Goal: Task Accomplishment & Management: Use online tool/utility

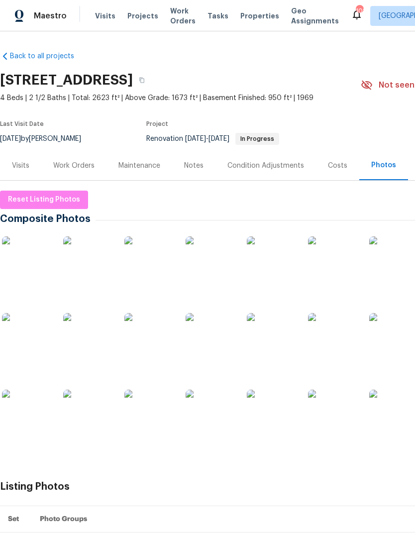
click at [75, 166] on div "Work Orders" at bounding box center [73, 166] width 41 height 10
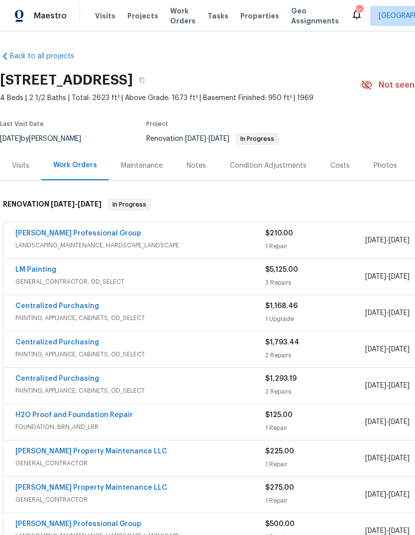
click at [339, 172] on div "Costs" at bounding box center [340, 165] width 43 height 29
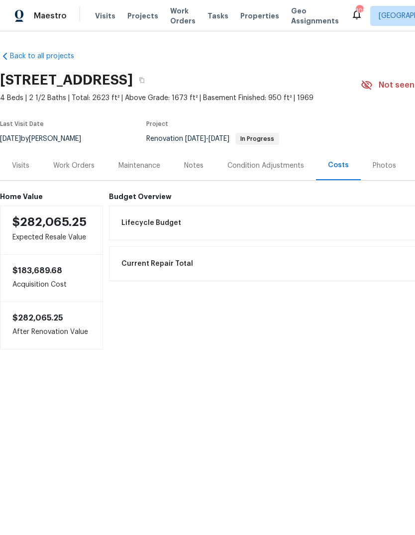
click at [67, 161] on div "Work Orders" at bounding box center [73, 166] width 41 height 10
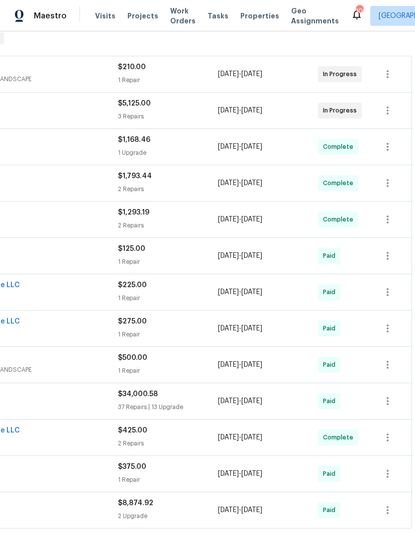
scroll to position [166, 147]
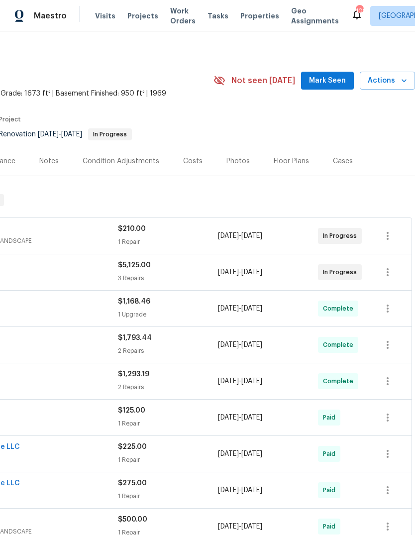
scroll to position [4, 147]
click at [337, 82] on span "Mark Seen" at bounding box center [327, 81] width 37 height 12
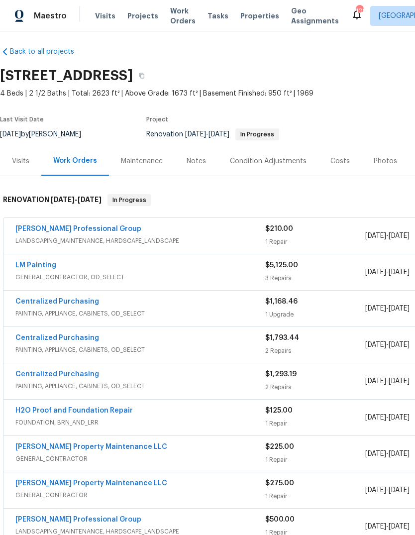
scroll to position [4, -4]
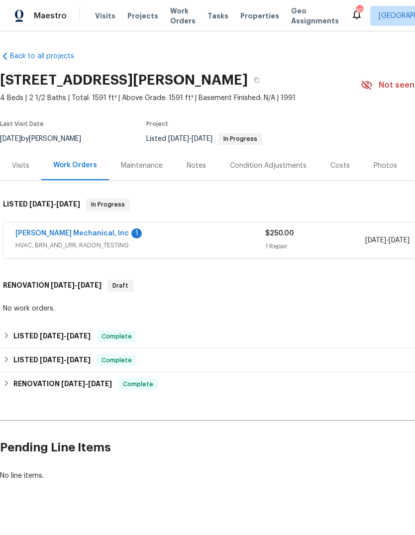
click at [44, 231] on link "[PERSON_NAME] Mechanical, Inc" at bounding box center [72, 233] width 114 height 7
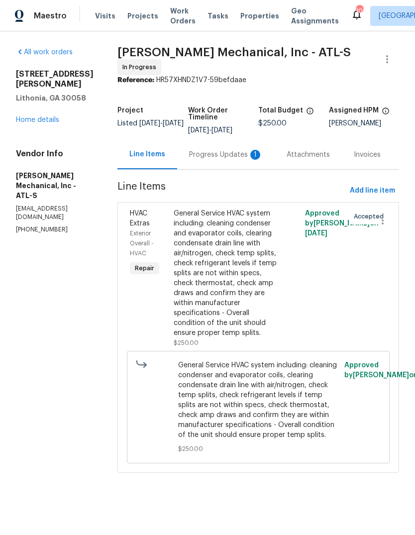
click at [230, 160] on div "Progress Updates 1" at bounding box center [226, 155] width 74 height 10
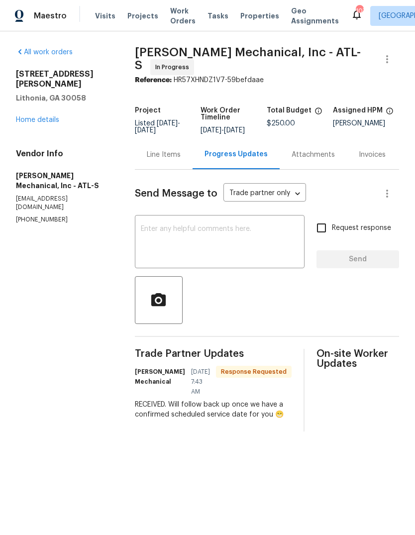
click at [281, 243] on textarea at bounding box center [220, 243] width 158 height 35
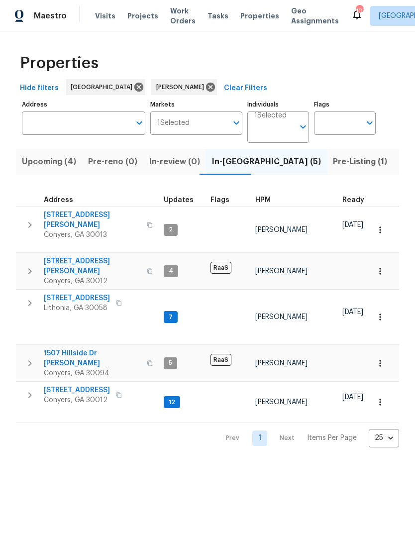
click at [75, 293] on span "3034 Stonebridge Creek Dr" at bounding box center [77, 298] width 66 height 10
click at [61, 385] on span "922 Park Pl NE" at bounding box center [77, 390] width 66 height 10
click at [66, 293] on span "[STREET_ADDRESS]" at bounding box center [77, 298] width 66 height 10
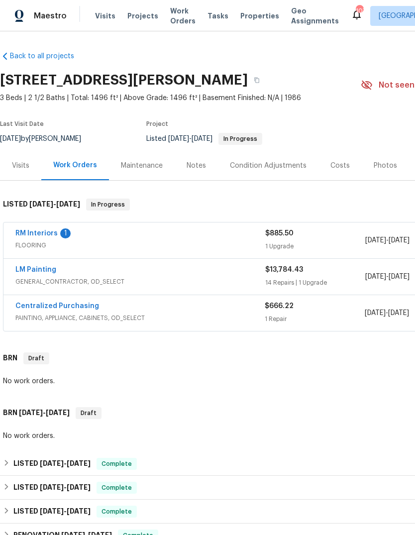
click at [33, 232] on link "RM Interiors" at bounding box center [36, 233] width 42 height 7
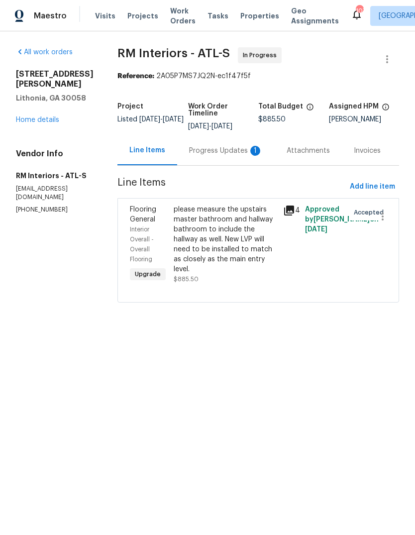
click at [226, 156] on div "Progress Updates 1" at bounding box center [226, 150] width 98 height 29
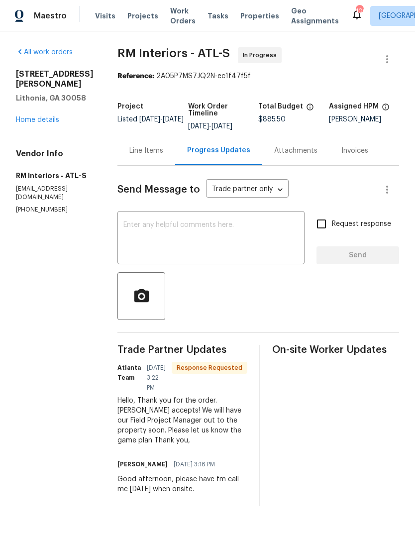
click at [271, 235] on textarea at bounding box center [210, 239] width 175 height 35
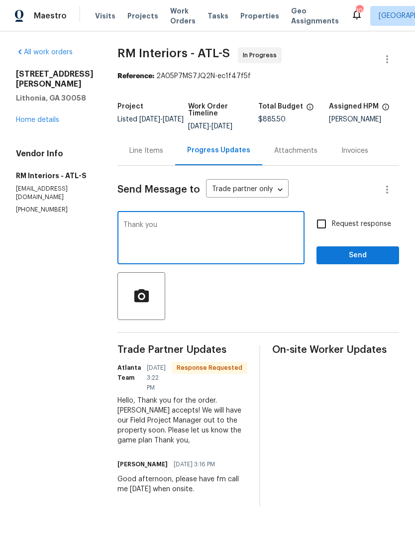
type textarea "Thank you!"
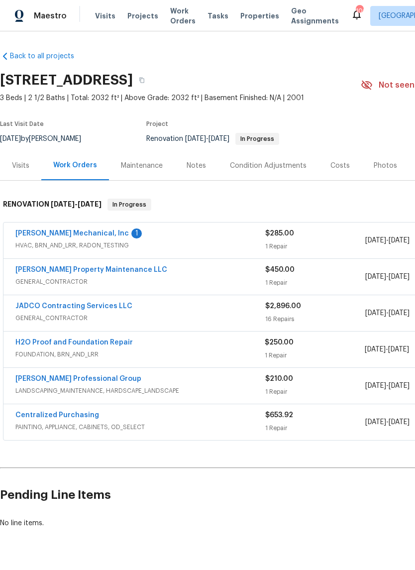
click at [40, 232] on link "[PERSON_NAME] Mechanical, Inc" at bounding box center [72, 233] width 114 height 7
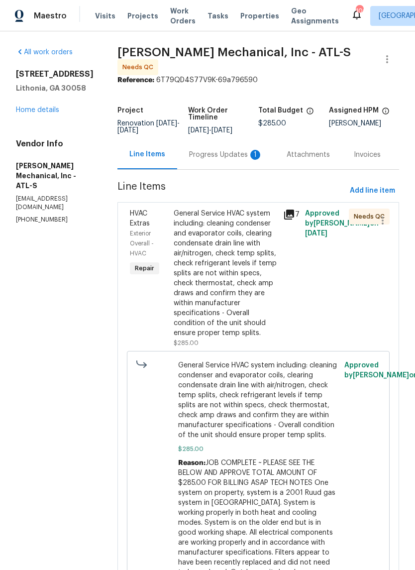
click at [243, 155] on div "Progress Updates 1" at bounding box center [226, 155] width 74 height 10
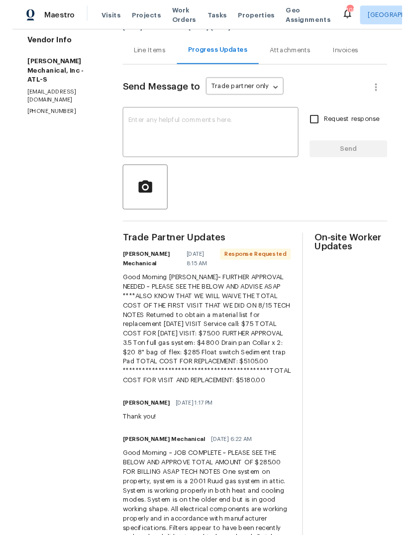
scroll to position [102, 0]
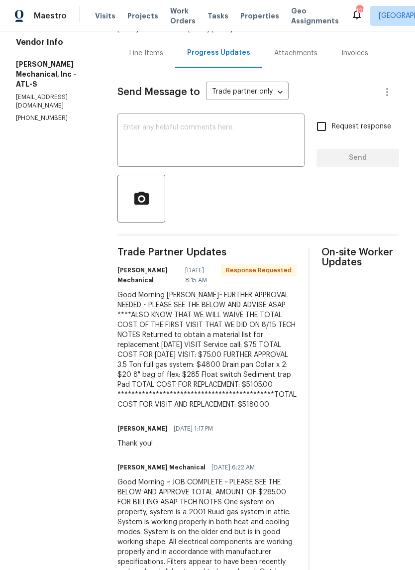
click at [269, 140] on textarea at bounding box center [210, 141] width 175 height 35
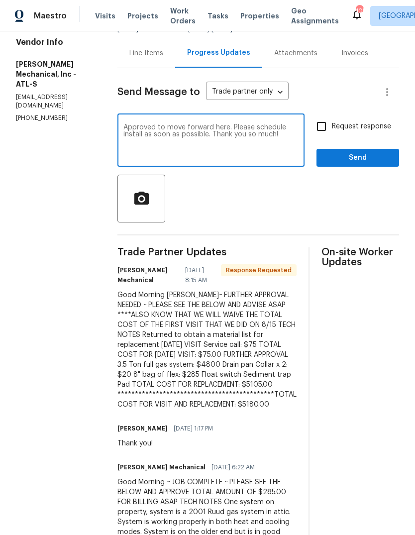
type textarea "Approved to move forward here. Please schedule install as soon as possible. Tha…"
click at [348, 163] on span "Send" at bounding box center [358, 158] width 67 height 12
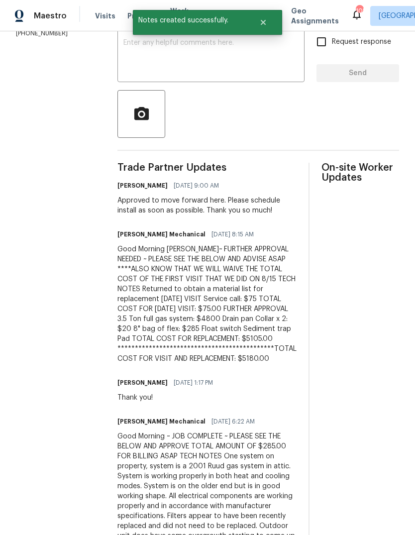
scroll to position [187, 0]
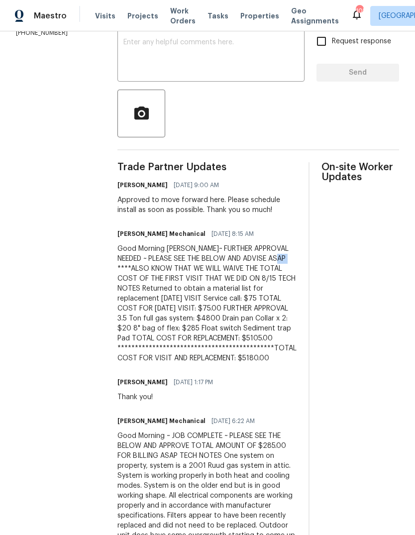
click at [227, 314] on div "**********" at bounding box center [207, 303] width 179 height 119
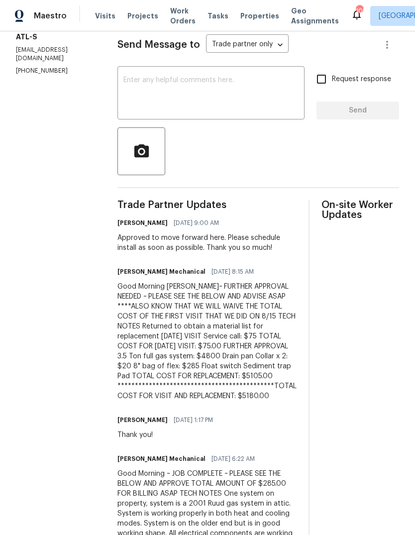
scroll to position [151, 0]
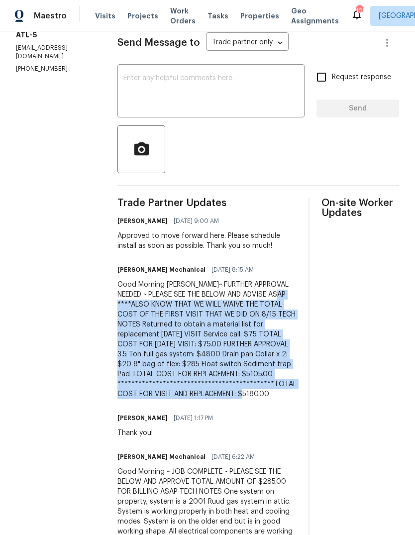
copy div "**********"
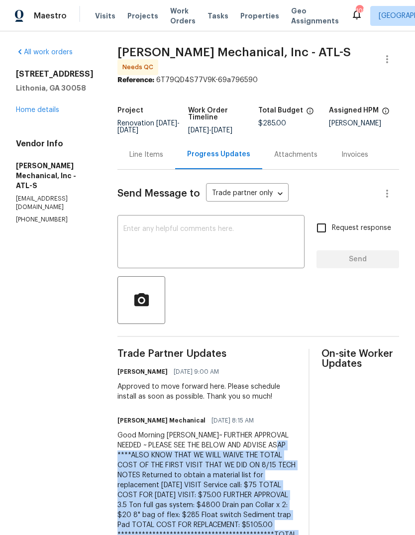
scroll to position [0, 0]
click at [163, 157] on div "Line Items" at bounding box center [146, 155] width 34 height 10
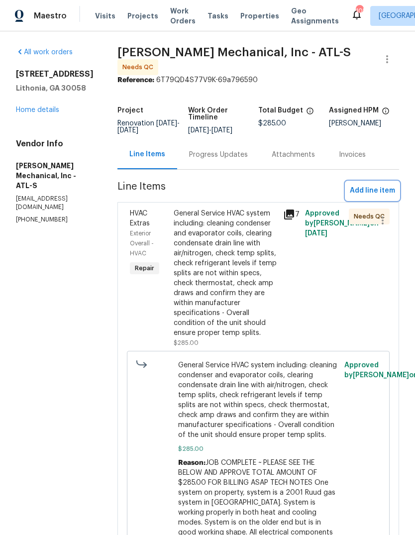
click at [375, 195] on span "Add line item" at bounding box center [372, 191] width 45 height 12
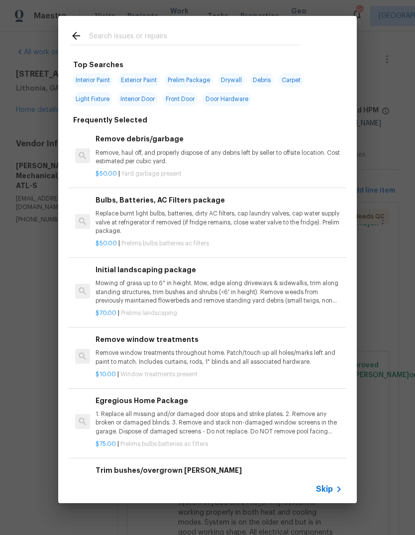
click at [224, 39] on input "text" at bounding box center [194, 37] width 211 height 15
type input "Hvac"
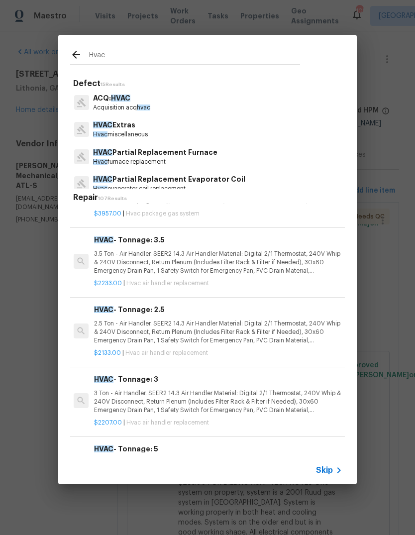
scroll to position [1306, 1]
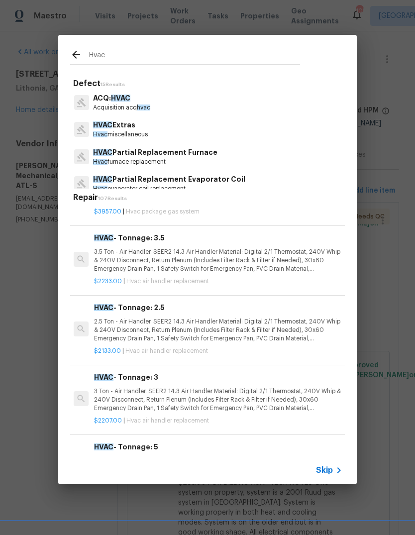
click at [175, 248] on p "3.5 Ton - Air Handler. SEER2 14.3 Air Handler Material: Digital 2/1 Thermostat,…" at bounding box center [217, 260] width 247 height 25
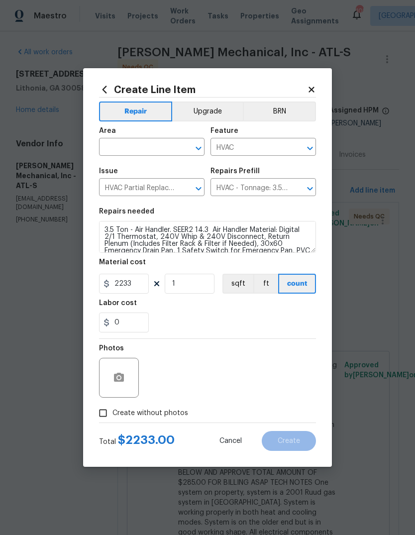
click at [170, 146] on input "text" at bounding box center [138, 147] width 78 height 15
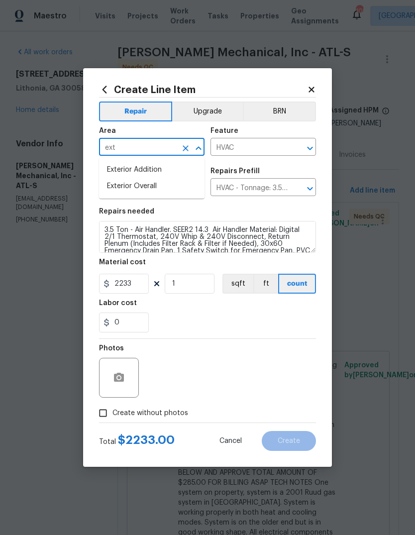
click at [149, 189] on li "Exterior Overall" at bounding box center [152, 186] width 106 height 16
type input "Exterior Overall"
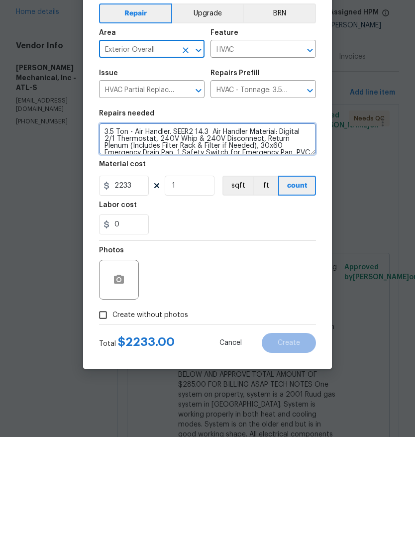
click at [106, 221] on textarea "3.5 Ton - Air Handler. SEER2 14.3 Air Handler Material: Digital 2/1 Thermostat,…" at bounding box center [207, 237] width 217 height 32
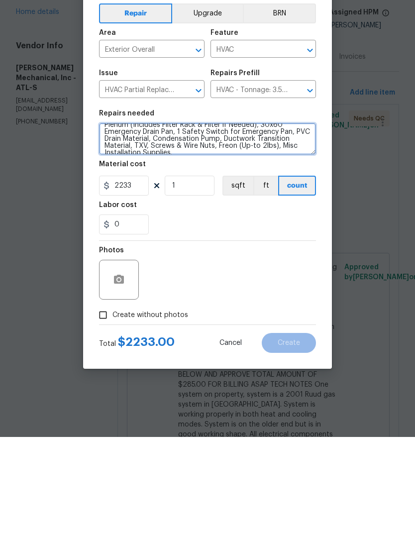
click at [283, 221] on textarea "3.5 Ton - Air Handler. SEER2 14.3 Air Handler Material: Digital 2/1 Thermostat,…" at bounding box center [207, 237] width 217 height 32
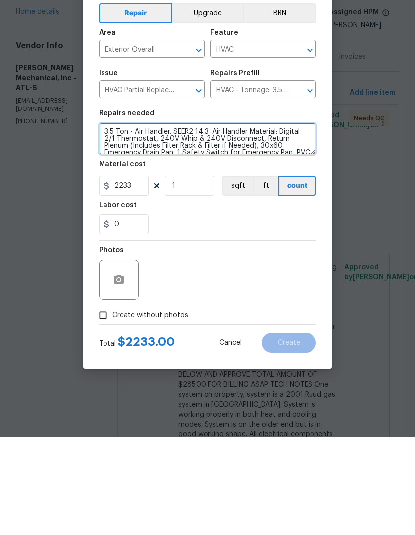
scroll to position [0, 0]
click at [256, 221] on textarea "3.5 Ton - Air Handler. SEER2 14.3 Air Handler Material: Digital 2/1 Thermostat,…" at bounding box center [207, 237] width 217 height 32
click at [247, 221] on textarea "3.5 Ton - Air Handler. SEER2 14.3 Air Handler Material: Digital 2/1 Thermostat,…" at bounding box center [207, 237] width 217 height 32
paste textarea "**********"
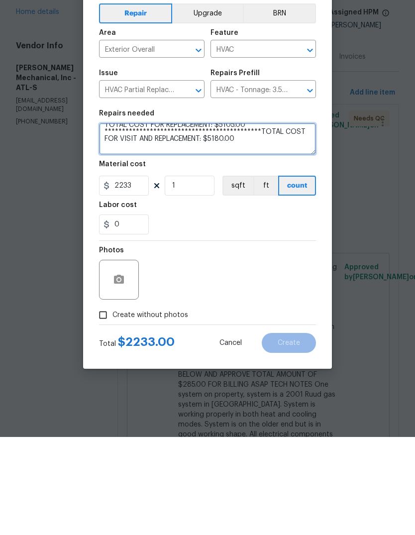
type textarea "**********"
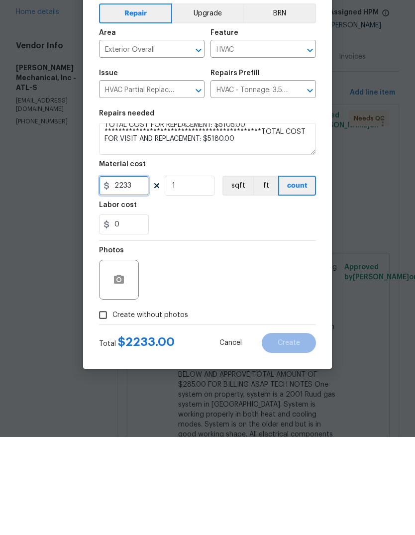
click at [135, 274] on input "2233" at bounding box center [124, 284] width 50 height 20
type input "4895"
click at [105, 404] on input "Create without photos" at bounding box center [103, 413] width 19 height 19
checkbox input "true"
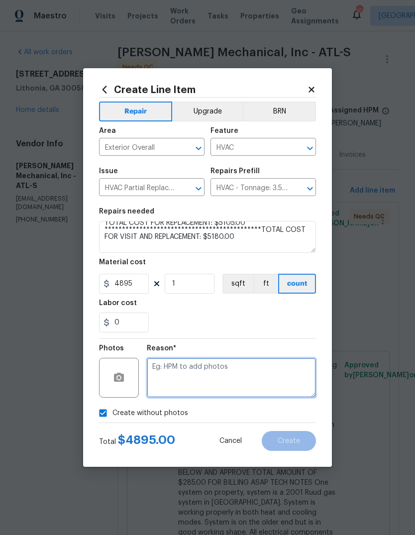
click at [262, 374] on textarea at bounding box center [231, 378] width 169 height 40
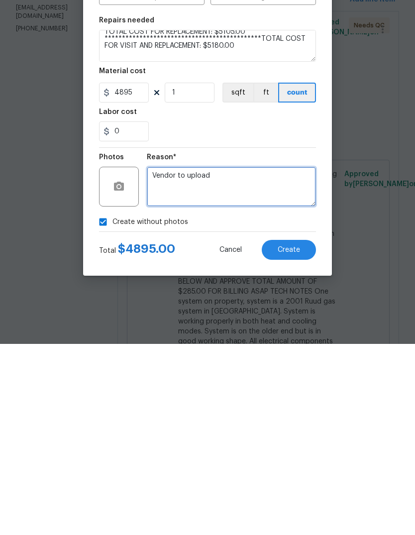
type textarea "Vendor to upload"
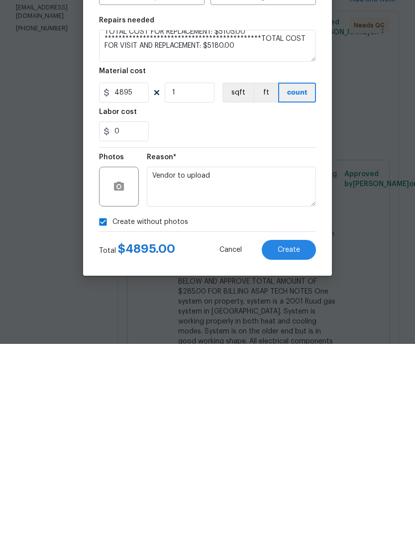
click at [299, 438] on span "Create" at bounding box center [289, 441] width 22 height 7
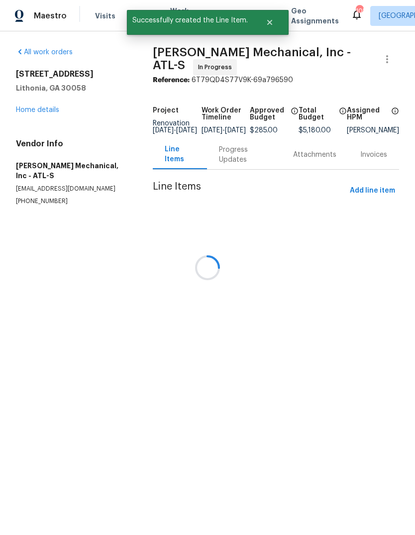
scroll to position [0, 0]
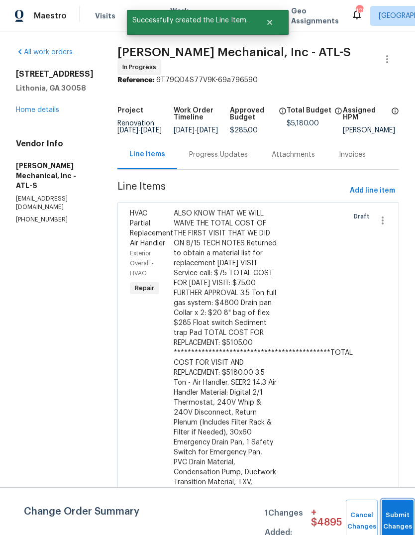
click at [403, 515] on button "Submit Changes" at bounding box center [398, 521] width 32 height 43
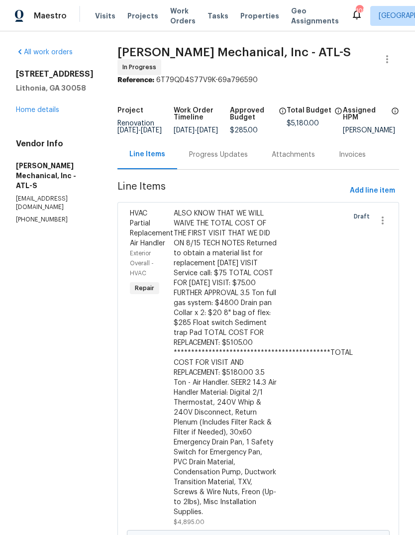
click at [30, 114] on link "Home details" at bounding box center [37, 110] width 43 height 7
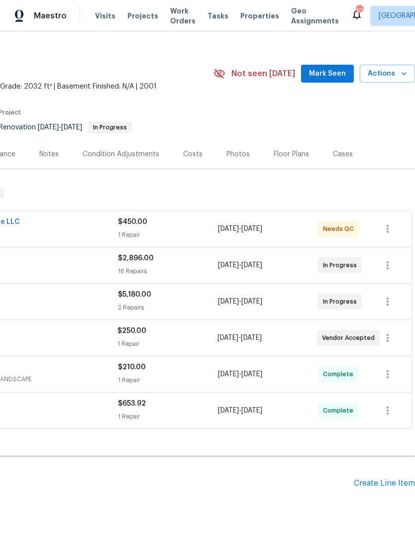
click at [336, 74] on span "Mark Seen" at bounding box center [327, 74] width 37 height 12
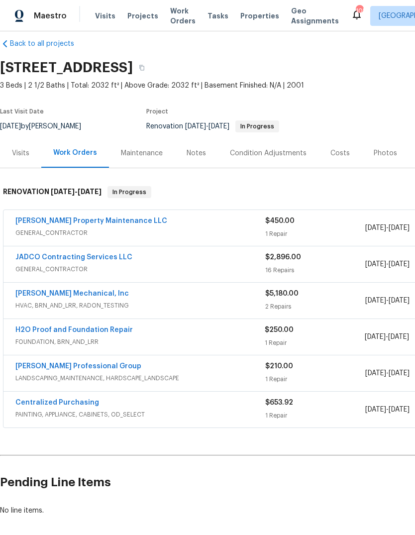
scroll to position [12, 0]
click at [41, 222] on link "[PERSON_NAME] Property Maintenance LLC" at bounding box center [91, 221] width 152 height 7
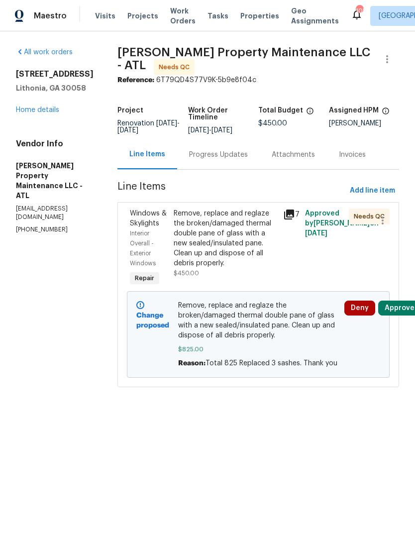
click at [31, 114] on link "Home details" at bounding box center [37, 110] width 43 height 7
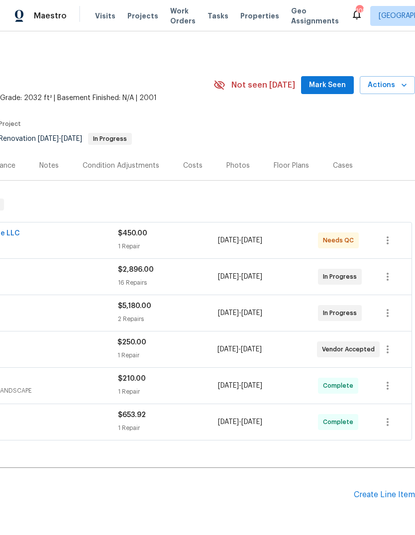
scroll to position [0, 147]
click at [333, 82] on span "Mark Seen" at bounding box center [327, 85] width 37 height 12
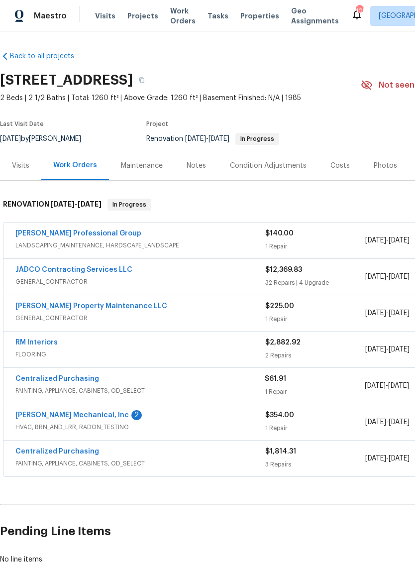
click at [46, 417] on link "[PERSON_NAME] Mechanical, Inc" at bounding box center [72, 415] width 114 height 7
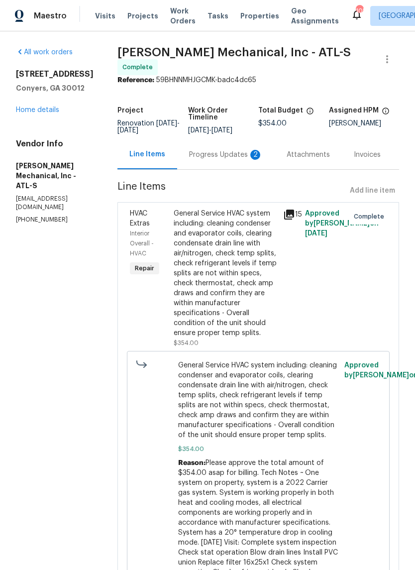
click at [226, 151] on div "Progress Updates 2" at bounding box center [226, 155] width 74 height 10
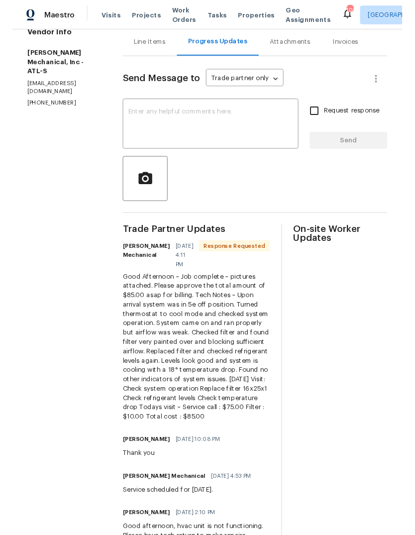
scroll to position [119, 0]
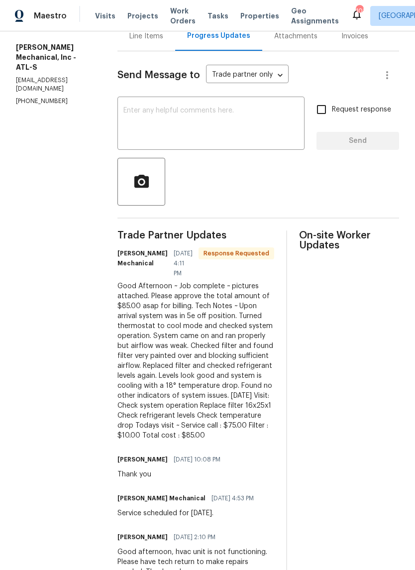
click at [238, 130] on textarea at bounding box center [210, 124] width 175 height 35
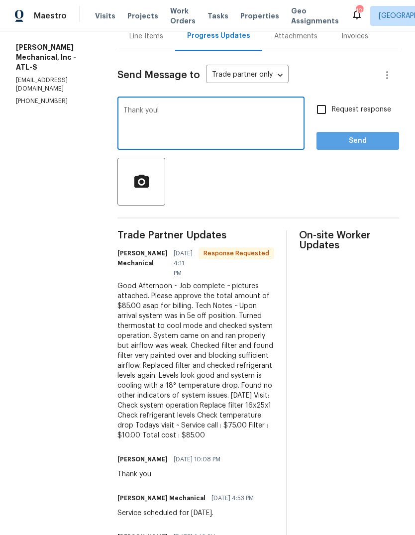
type textarea "Thank you!"
click at [344, 147] on span "Send" at bounding box center [358, 141] width 67 height 12
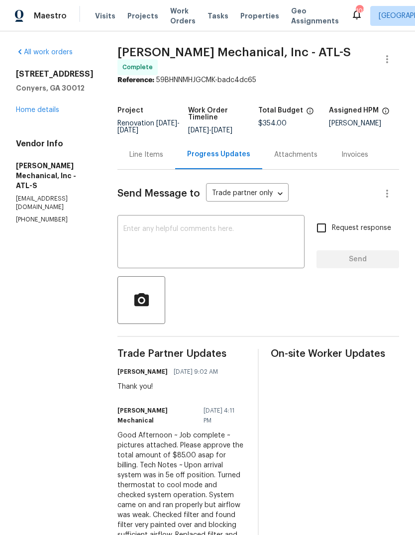
scroll to position [0, 0]
click at [163, 159] on div "Line Items" at bounding box center [146, 155] width 34 height 10
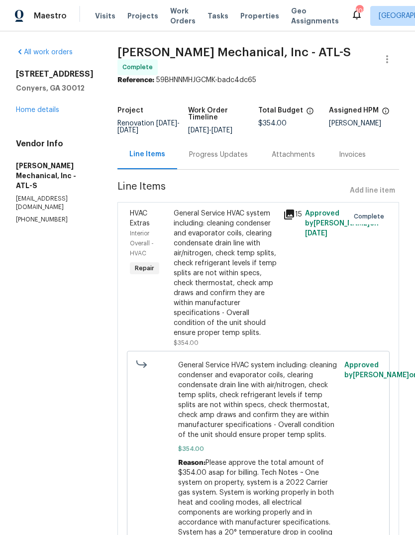
click at [255, 294] on div "General Service HVAC system including: cleaning condenser and evaporator coils,…" at bounding box center [226, 273] width 104 height 129
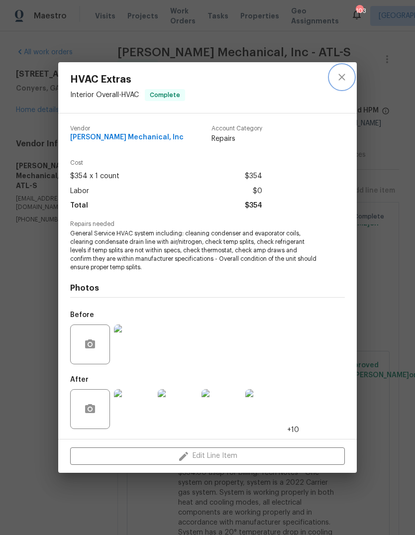
click at [339, 78] on icon "close" at bounding box center [342, 77] width 12 height 12
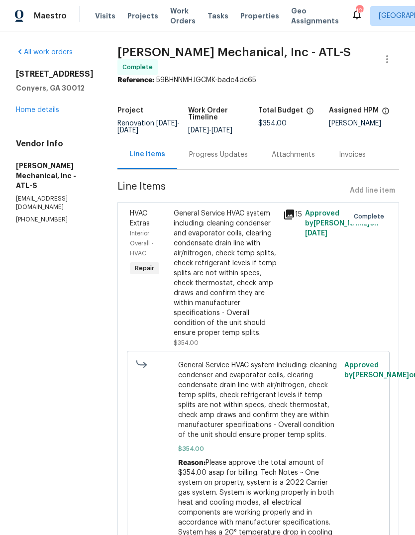
click at [252, 163] on div "Progress Updates" at bounding box center [218, 154] width 83 height 29
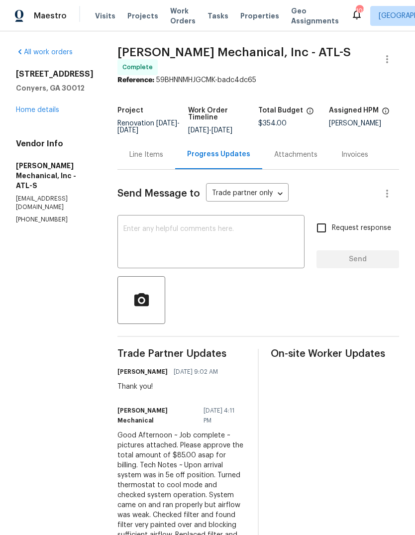
click at [160, 164] on div "Line Items" at bounding box center [147, 154] width 58 height 29
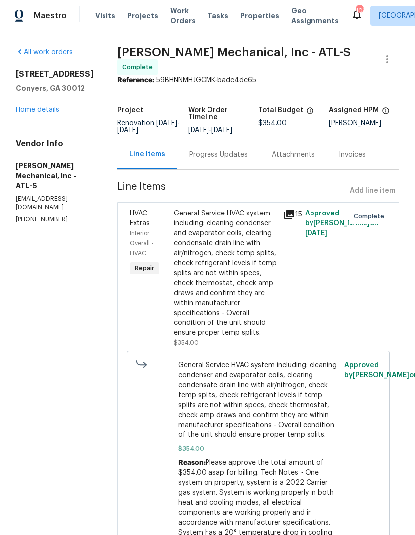
click at [256, 279] on div "General Service HVAC system including: cleaning condenser and evaporator coils,…" at bounding box center [226, 273] width 104 height 129
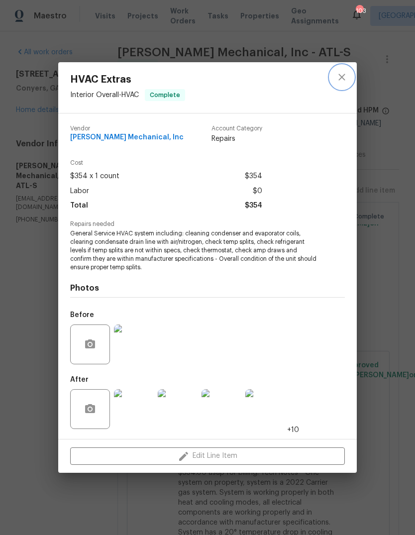
click at [345, 80] on icon "close" at bounding box center [342, 77] width 6 height 6
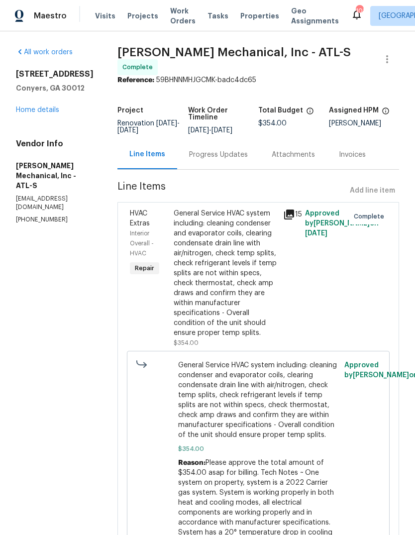
click at [38, 113] on link "Home details" at bounding box center [37, 110] width 43 height 7
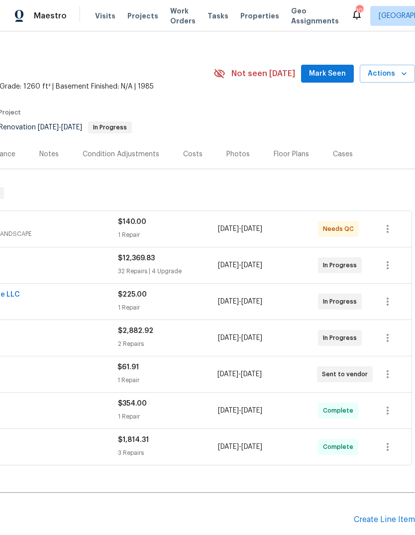
scroll to position [12, 147]
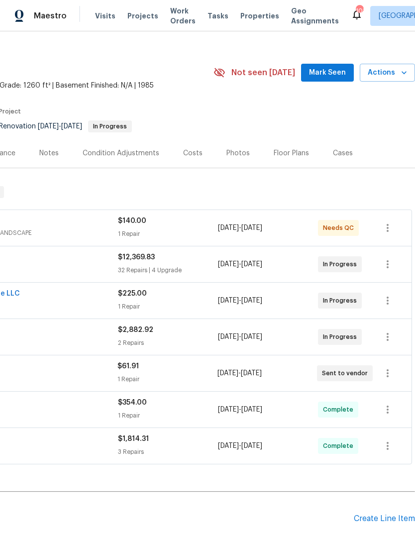
click at [388, 518] on div "Create Line Item" at bounding box center [384, 518] width 61 height 9
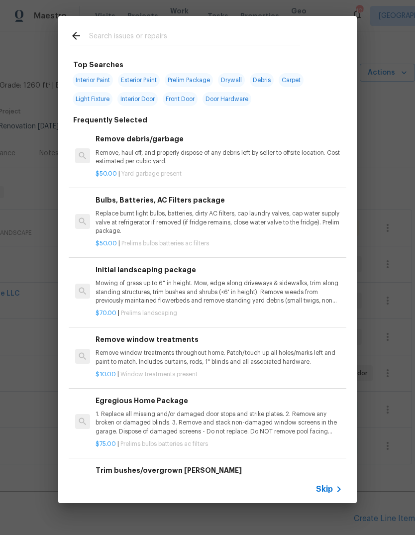
click at [251, 34] on input "text" at bounding box center [194, 37] width 211 height 15
type input "Hvac"
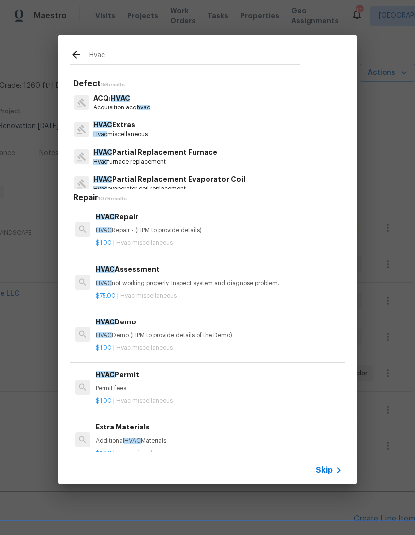
click at [131, 129] on p "HVAC Extras" at bounding box center [120, 125] width 55 height 10
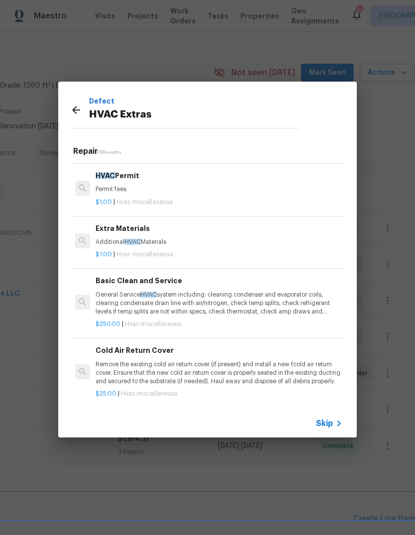
scroll to position [152, 0]
click at [149, 300] on p "General Service HVAC system including: cleaning condenser and evaporator coils,…" at bounding box center [219, 303] width 247 height 25
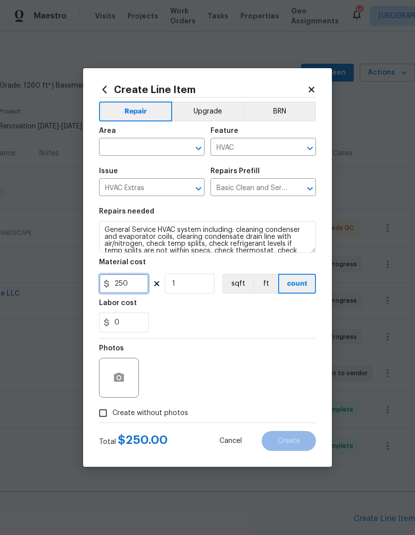
click at [137, 285] on input "250" at bounding box center [124, 284] width 50 height 20
type input "85"
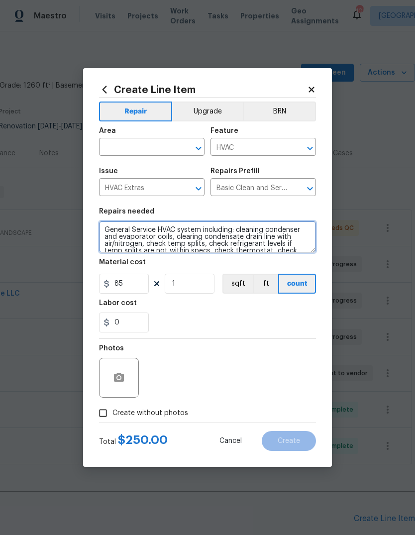
click at [102, 230] on textarea "General Service HVAC system including: cleaning condenser and evaporator coils,…" at bounding box center [207, 237] width 217 height 32
click at [116, 233] on textarea "General Service HVAC system including: cleaning condenser and evaporator coils,…" at bounding box center [207, 237] width 217 height 32
click at [114, 231] on textarea "General Service HVAC system including: cleaning condenser and evaporator coils,…" at bounding box center [207, 237] width 217 height 32
paste textarea "Good Afternoon ~ Job complete ~ pictures attached. Please approve the total amo…"
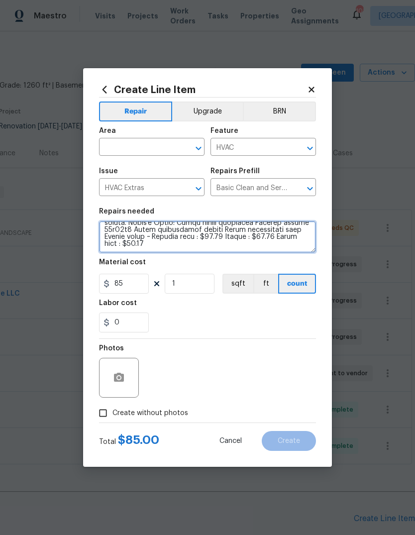
type textarea "Good Afternoon ~ Job complete ~ pictures attached. Please approve the total amo…"
click at [119, 144] on input "text" at bounding box center [138, 147] width 78 height 15
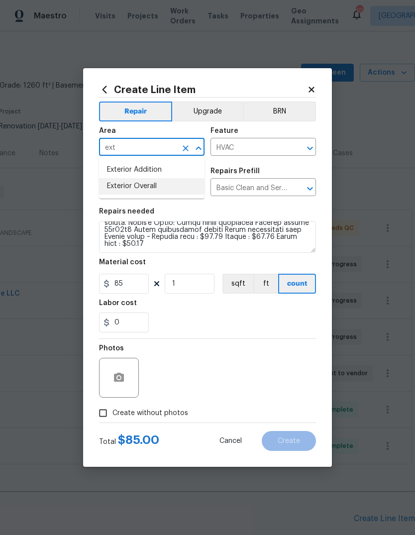
click at [118, 185] on li "Exterior Overall" at bounding box center [152, 186] width 106 height 16
type input "Exterior Overall"
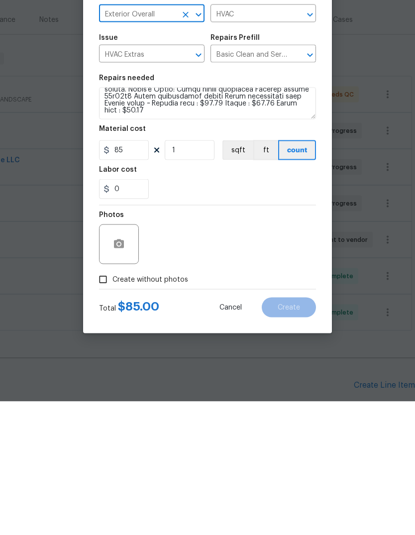
click at [110, 404] on input "Create without photos" at bounding box center [103, 413] width 19 height 19
checkbox input "true"
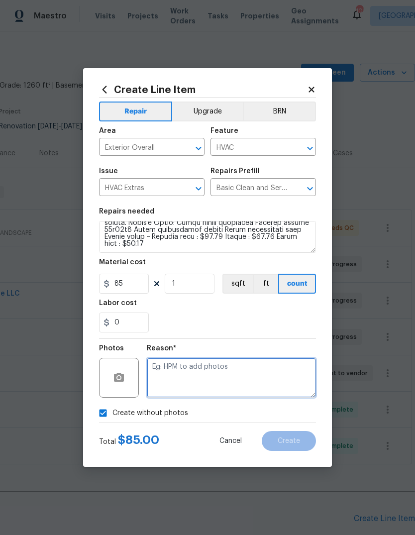
click at [275, 368] on textarea at bounding box center [231, 378] width 169 height 40
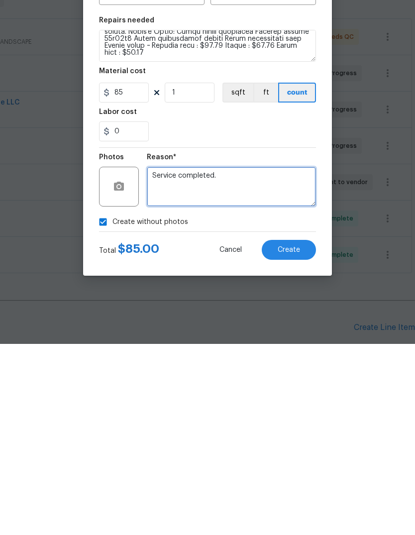
type textarea "Service completed."
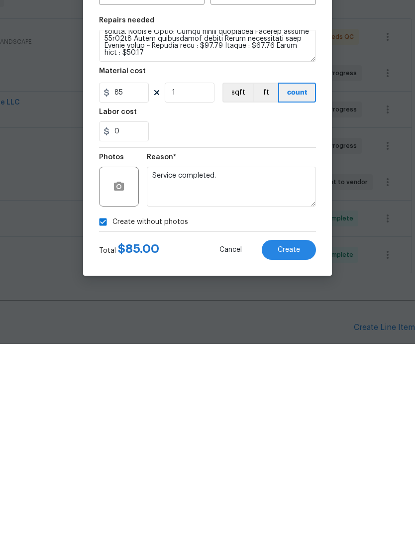
click at [295, 438] on span "Create" at bounding box center [289, 441] width 22 height 7
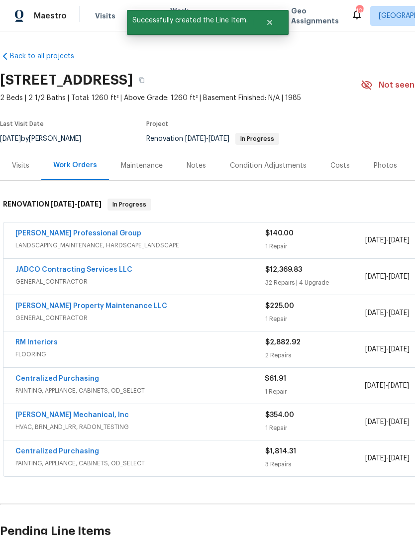
scroll to position [0, 0]
click at [30, 230] on link "[PERSON_NAME] Professional Group" at bounding box center [78, 233] width 126 height 7
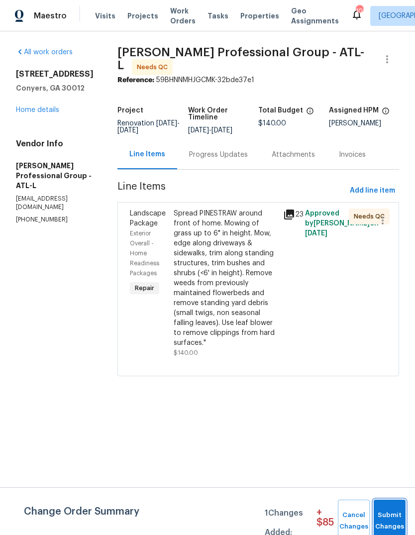
click at [394, 515] on span "Submit Changes" at bounding box center [390, 521] width 22 height 23
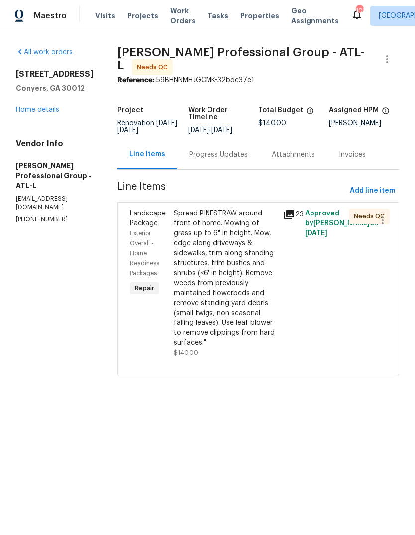
click at [244, 307] on div "Spread PINESTRAW around front of home. Mowing of grass up to 6" in height. Mow,…" at bounding box center [226, 278] width 104 height 139
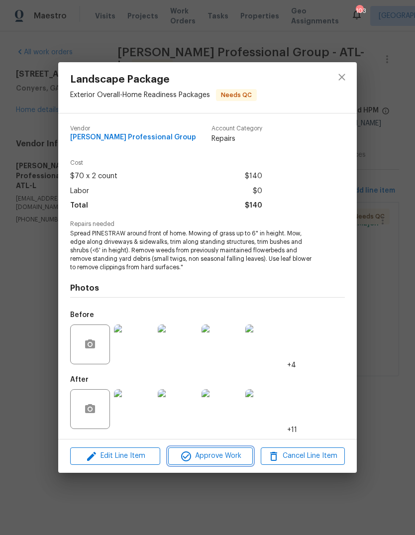
click at [227, 454] on span "Approve Work" at bounding box center [210, 456] width 78 height 12
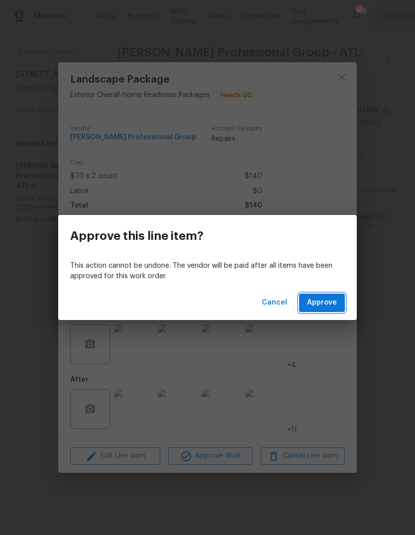
click at [329, 301] on span "Approve" at bounding box center [322, 303] width 30 height 12
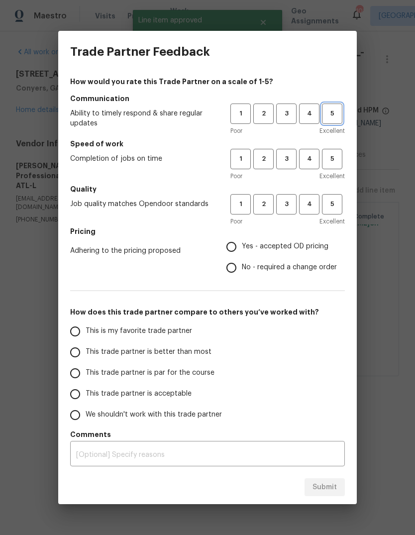
click at [340, 111] on span "5" at bounding box center [332, 113] width 18 height 11
click at [338, 158] on span "5" at bounding box center [332, 158] width 18 height 11
click at [340, 210] on button "5" at bounding box center [332, 204] width 20 height 20
click at [320, 242] on span "Yes - accepted OD pricing" at bounding box center [285, 246] width 87 height 10
click at [242, 242] on input "Yes - accepted OD pricing" at bounding box center [231, 247] width 21 height 21
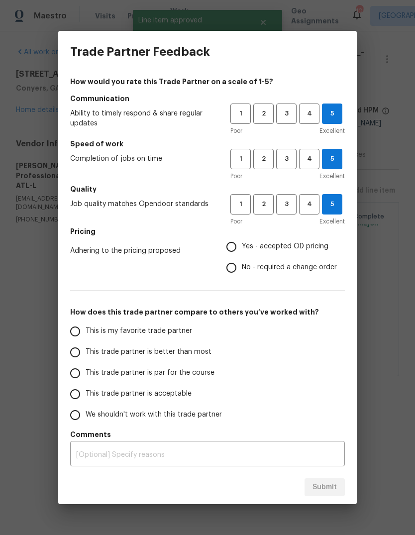
radio input "true"
click at [79, 332] on input "This is my favorite trade partner" at bounding box center [75, 331] width 21 height 21
click at [335, 483] on span "Submit" at bounding box center [325, 487] width 24 height 12
radio input "true"
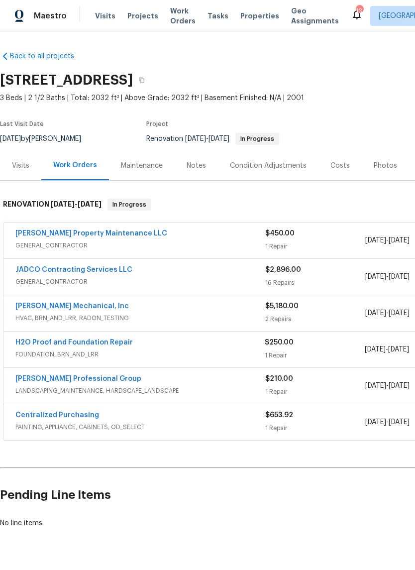
click at [42, 306] on link "[PERSON_NAME] Mechanical, Inc" at bounding box center [72, 306] width 114 height 7
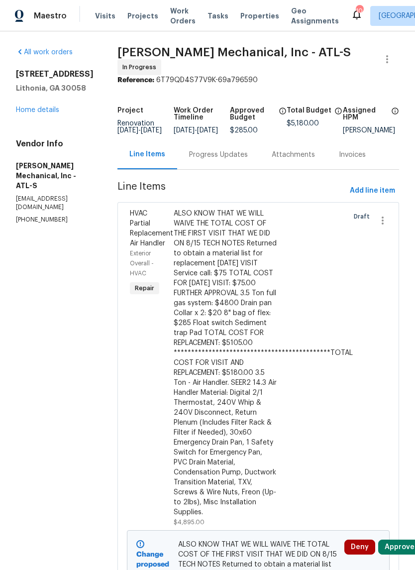
click at [237, 158] on div "Progress Updates" at bounding box center [218, 155] width 59 height 10
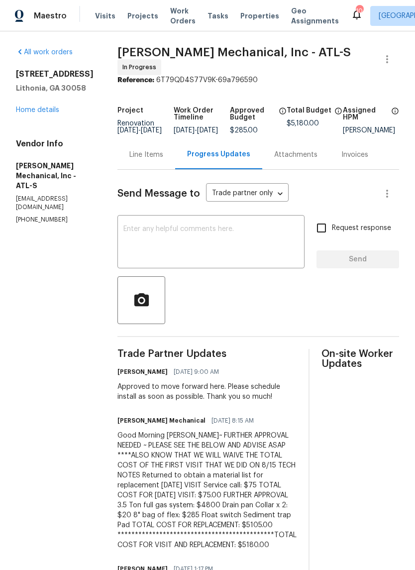
click at [263, 243] on textarea at bounding box center [210, 243] width 175 height 35
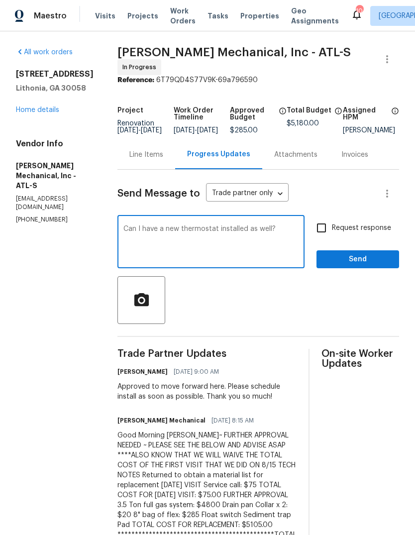
type textarea "Can I have a new thermostat installed as well?"
click at [364, 265] on span "Send" at bounding box center [358, 259] width 67 height 12
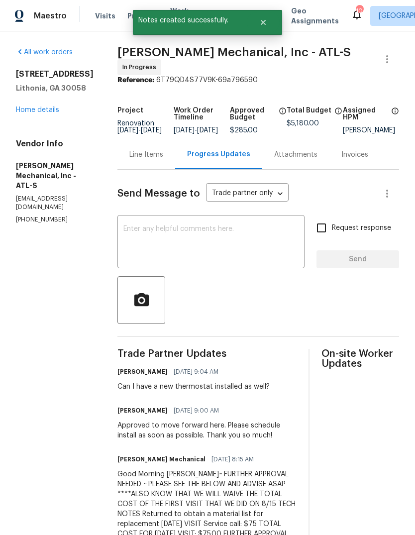
click at [163, 157] on div "Line Items" at bounding box center [146, 155] width 34 height 10
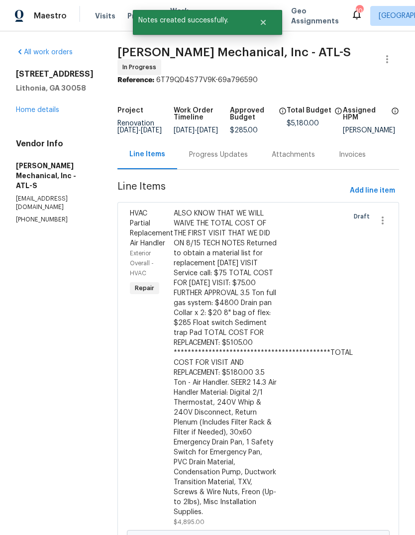
click at [244, 155] on div "Progress Updates" at bounding box center [218, 155] width 59 height 10
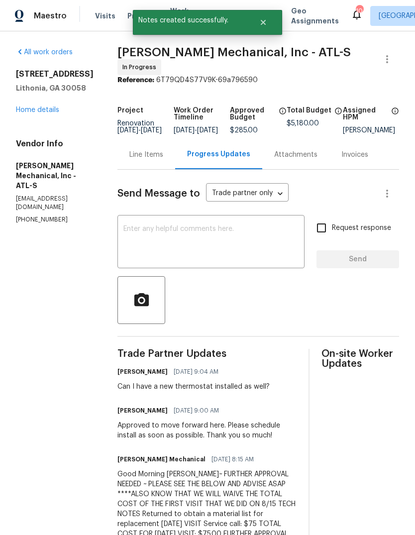
click at [287, 250] on textarea at bounding box center [210, 243] width 175 height 35
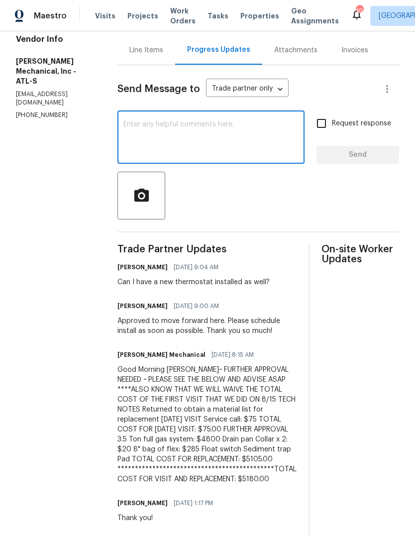
scroll to position [122, 0]
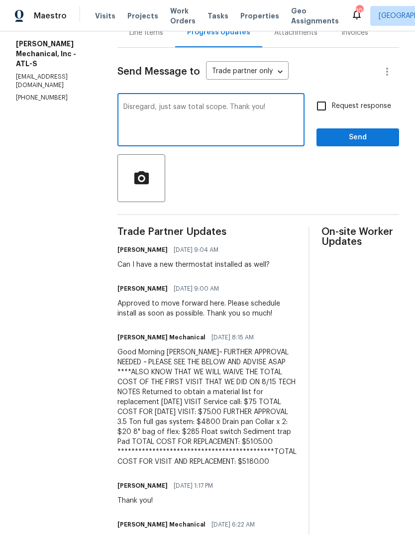
type textarea "Disregard, just saw total scope. Thank you!"
click at [345, 142] on span "Send" at bounding box center [358, 137] width 67 height 12
